Goal: Find specific page/section: Find specific page/section

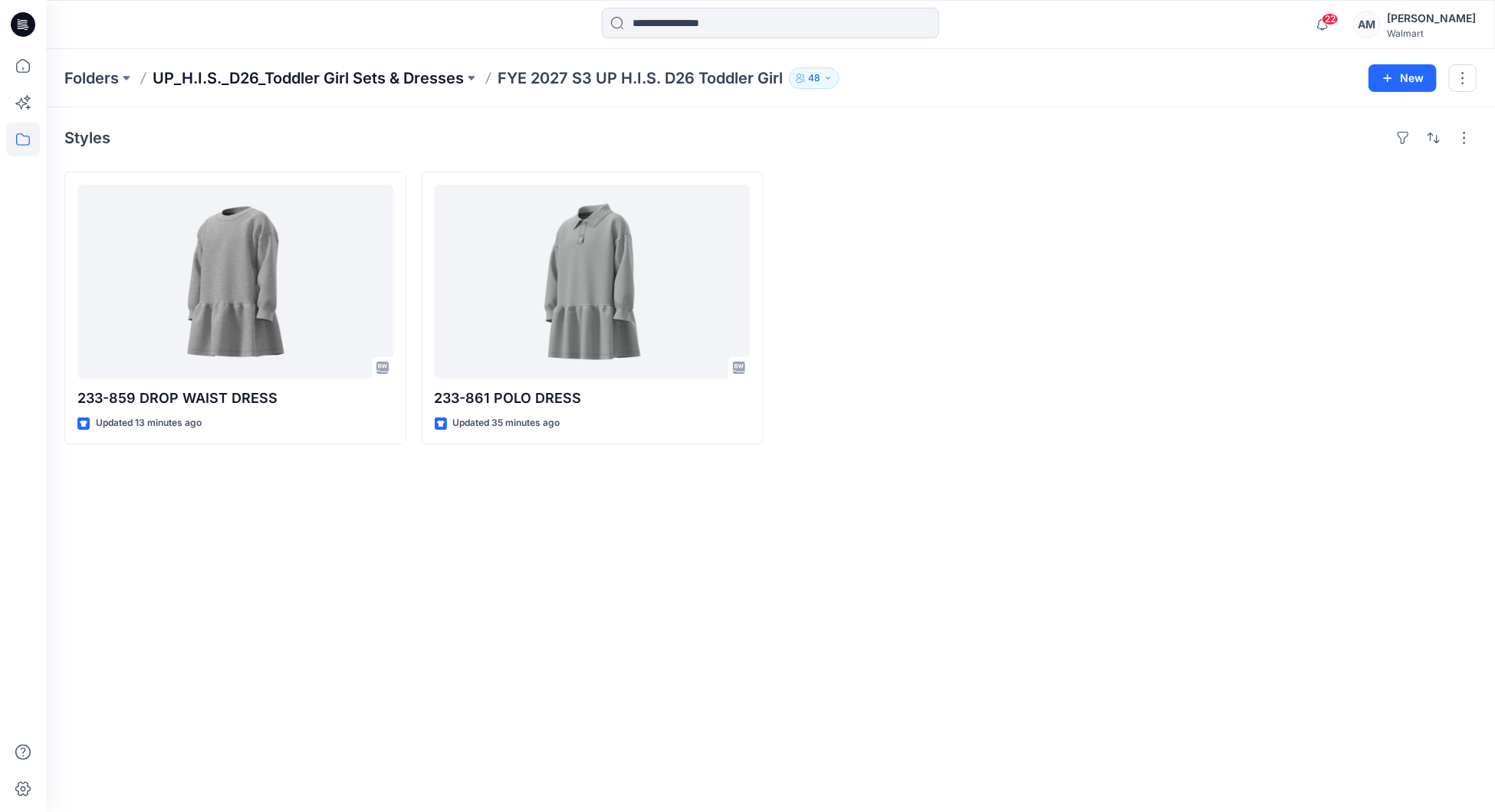
click at [357, 73] on p "UP_H.I.S._D26_Toddler Girl Sets & Dresses" at bounding box center [308, 78] width 311 height 22
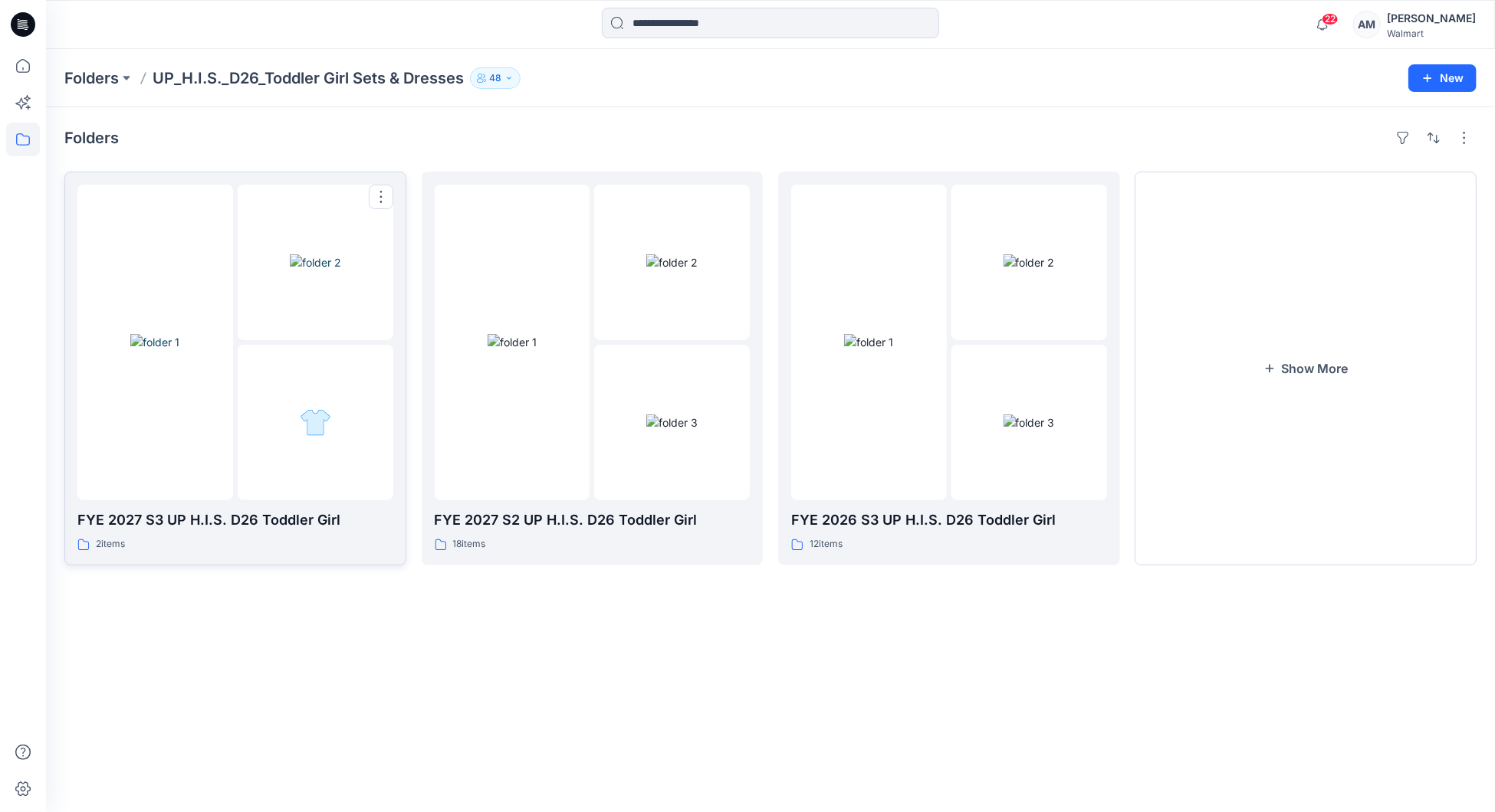
click at [240, 381] on div at bounding box center [315, 423] width 156 height 156
